Goal: Information Seeking & Learning: Understand process/instructions

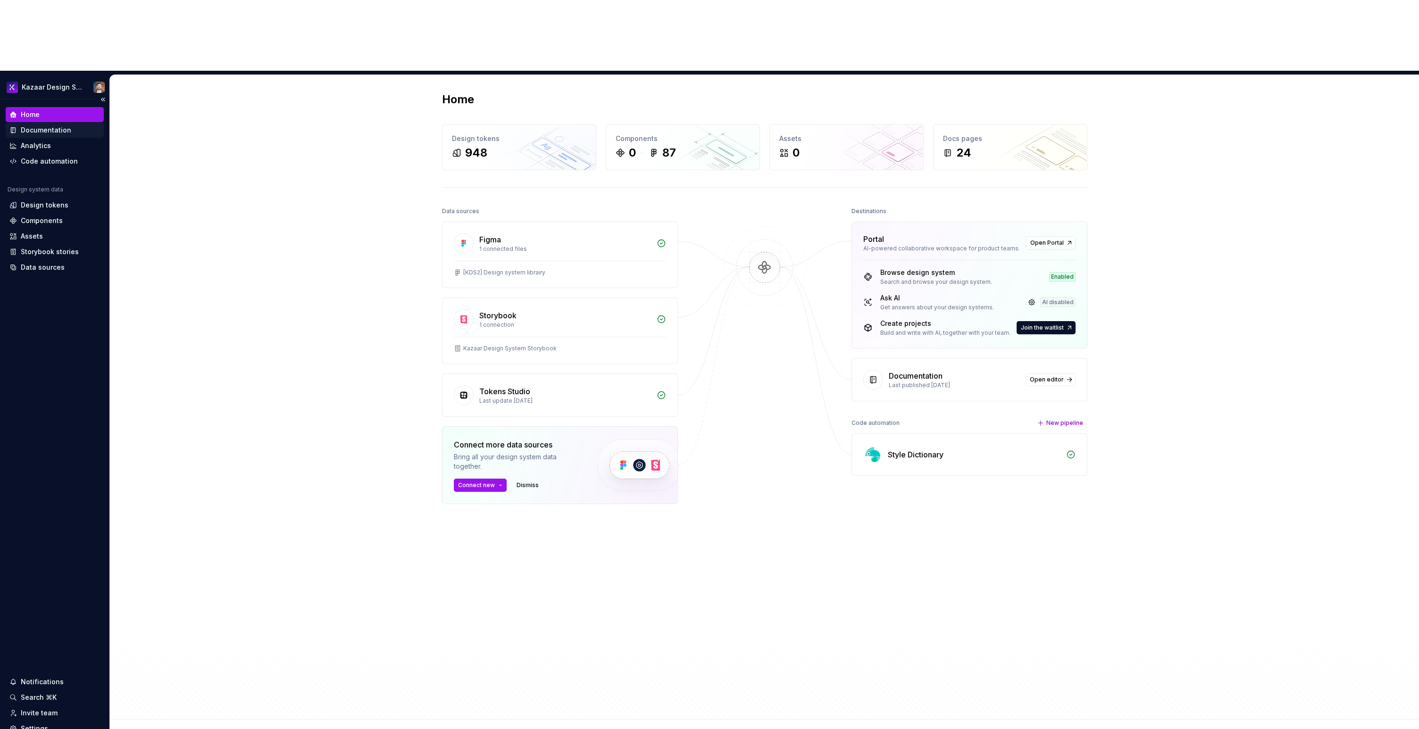
click at [41, 125] on div "Documentation" at bounding box center [46, 129] width 50 height 9
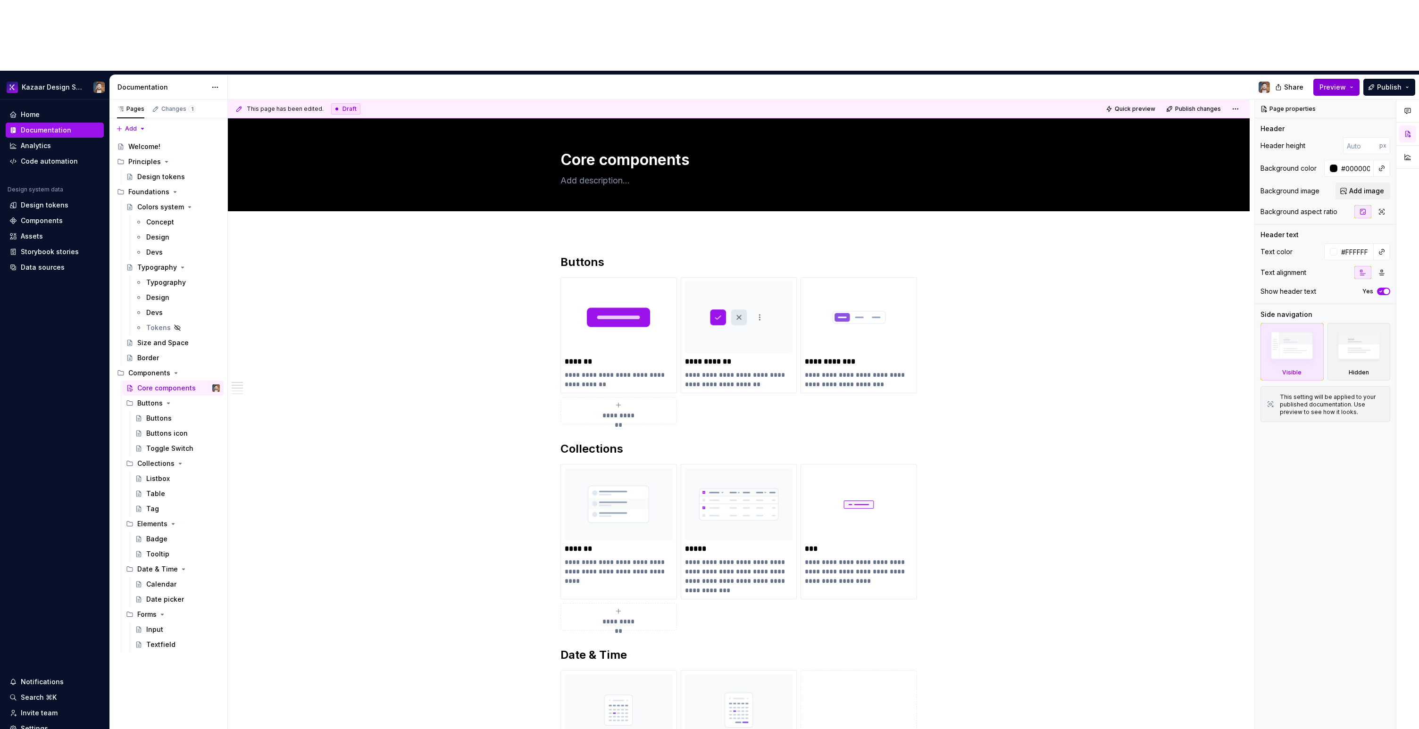
click at [1351, 79] on button "Preview" at bounding box center [1336, 87] width 46 height 17
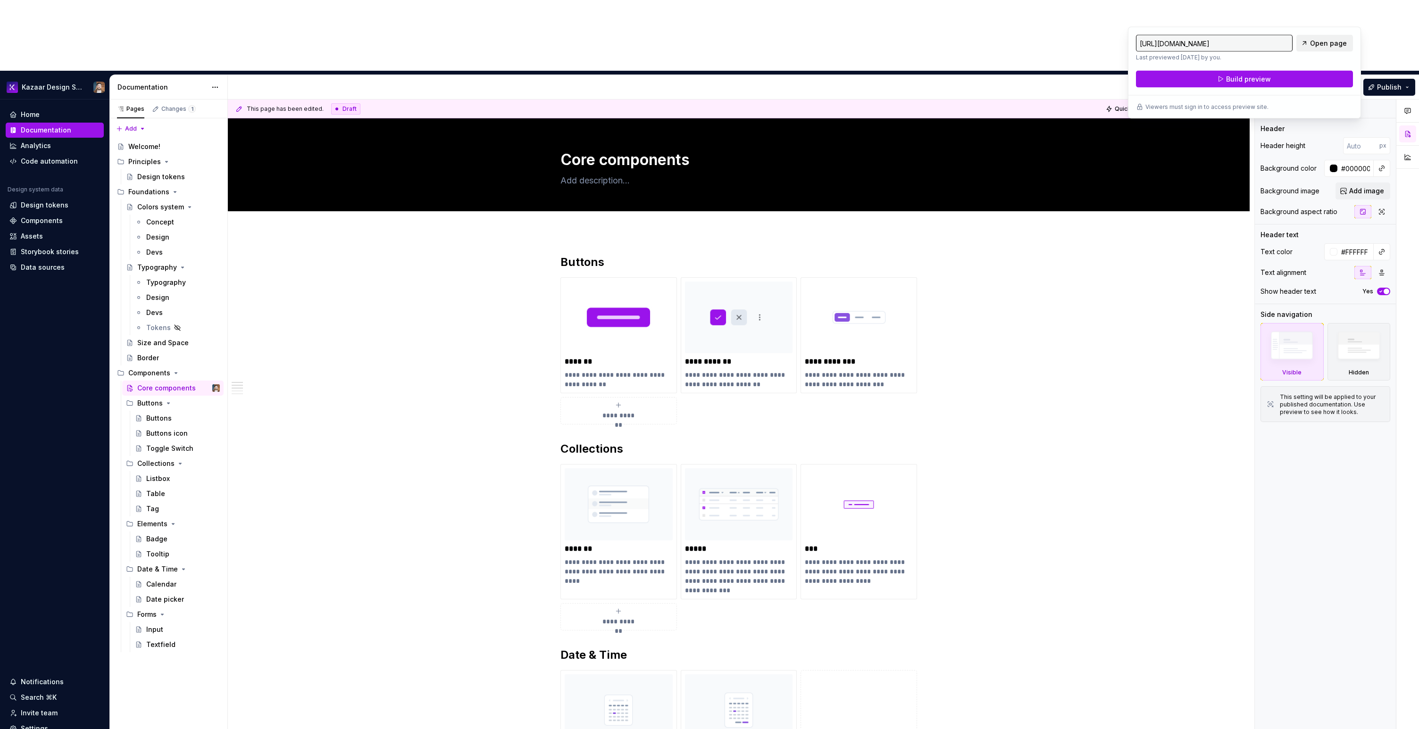
click at [1329, 42] on span "Open page" at bounding box center [1328, 43] width 37 height 9
click at [1305, 41] on link "Open page" at bounding box center [1324, 43] width 57 height 17
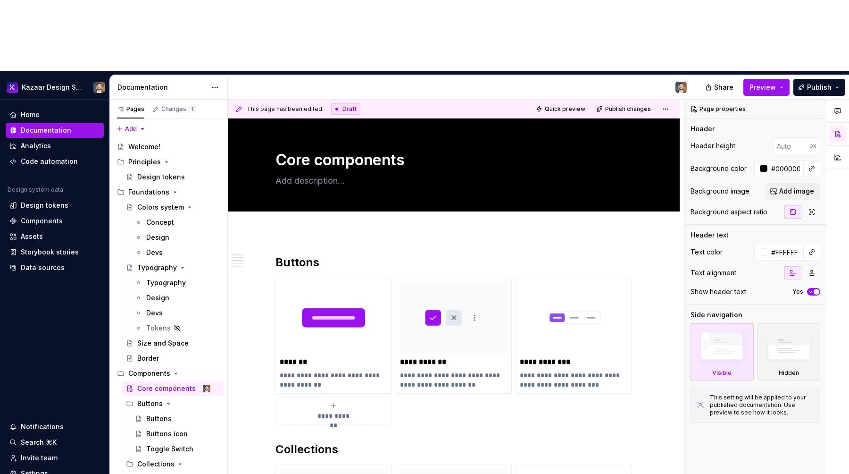
type textarea "*"
